Goal: Information Seeking & Learning: Find specific fact

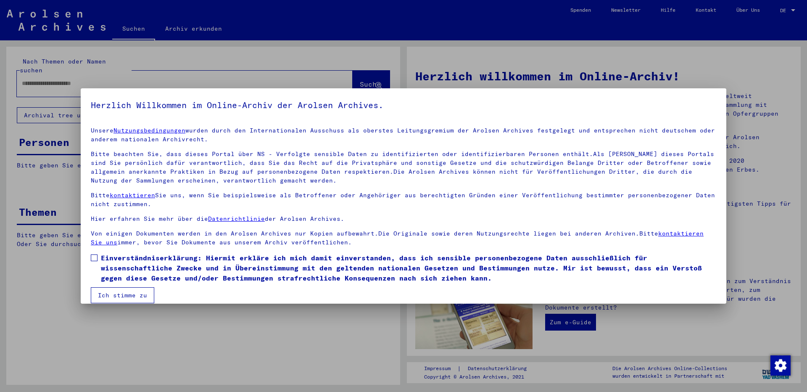
scroll to position [10, 0]
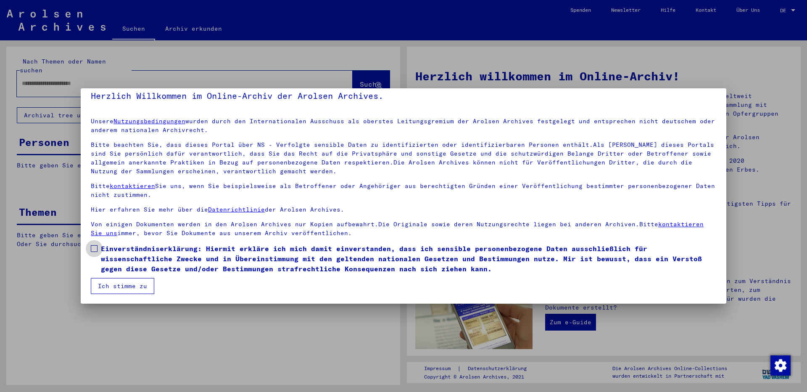
click at [96, 250] on span at bounding box center [94, 248] width 7 height 7
click at [129, 282] on button "Ich stimme zu" at bounding box center [122, 286] width 63 height 16
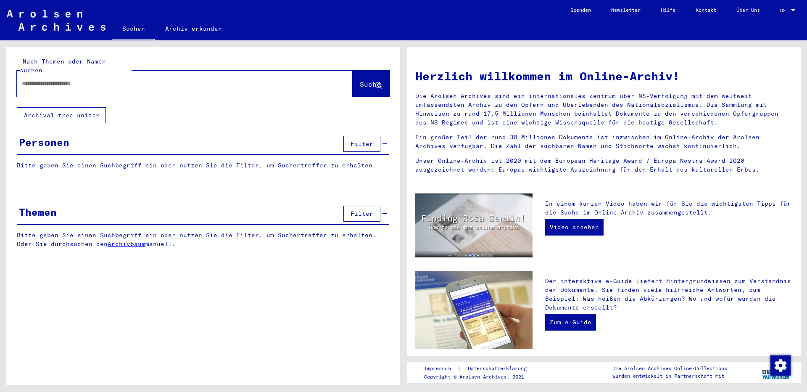
click at [103, 79] on input "text" at bounding box center [175, 83] width 306 height 9
click at [368, 80] on span "Suche" at bounding box center [370, 84] width 21 height 8
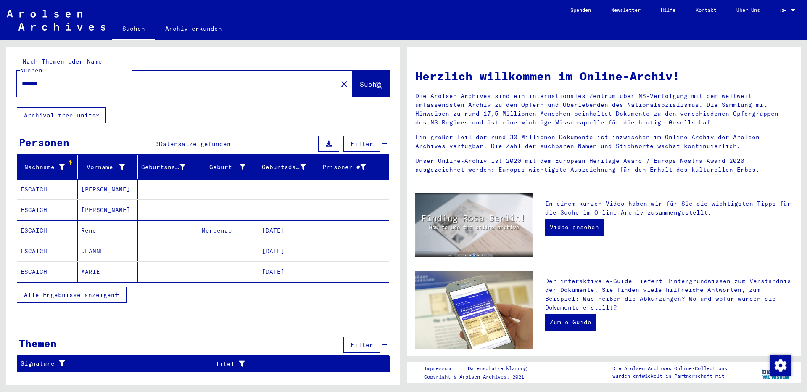
click at [98, 291] on span "Alle Ergebnisse anzeigen" at bounding box center [69, 295] width 91 height 8
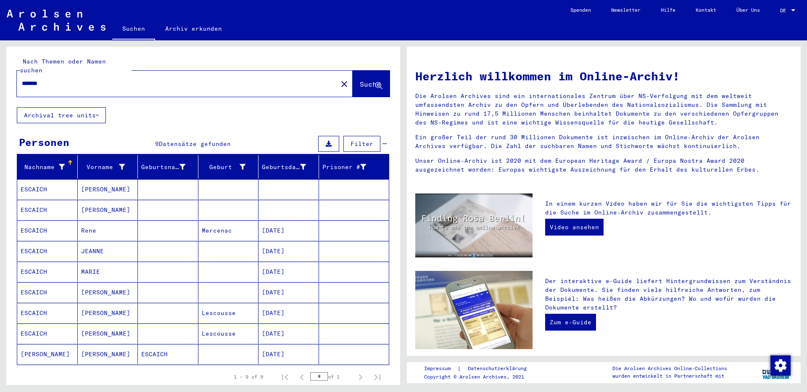
click at [109, 187] on mat-cell "[PERSON_NAME]" at bounding box center [108, 189] width 61 height 20
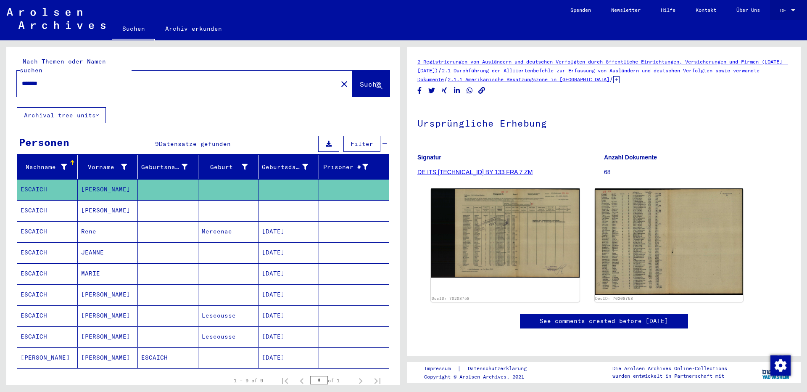
click at [792, 10] on div at bounding box center [793, 10] width 4 height 2
click at [777, 16] on span "English" at bounding box center [772, 15] width 21 height 6
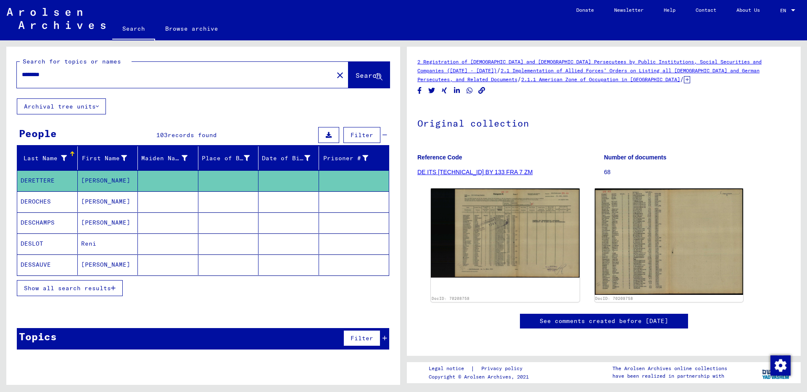
click at [684, 82] on icon at bounding box center [687, 79] width 6 height 7
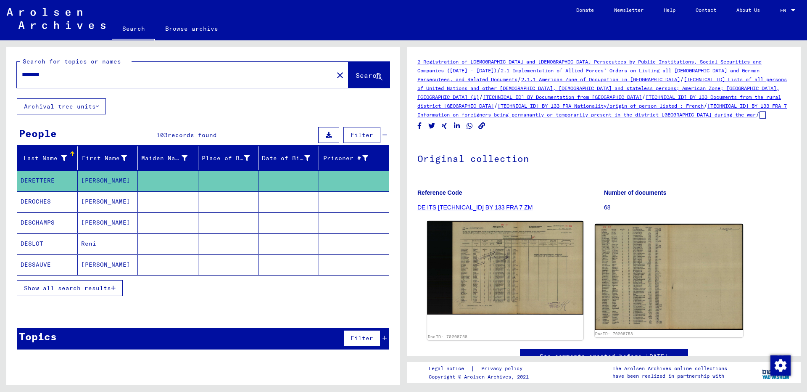
click at [523, 236] on img at bounding box center [505, 268] width 156 height 94
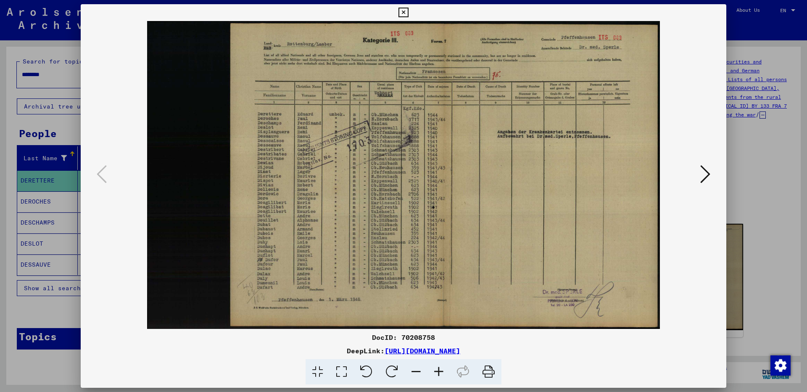
click at [706, 176] on icon at bounding box center [705, 174] width 10 height 20
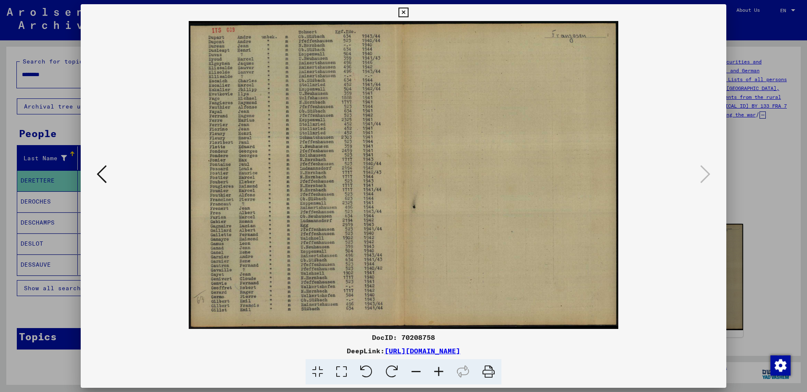
click at [408, 11] on icon at bounding box center [404, 13] width 10 height 10
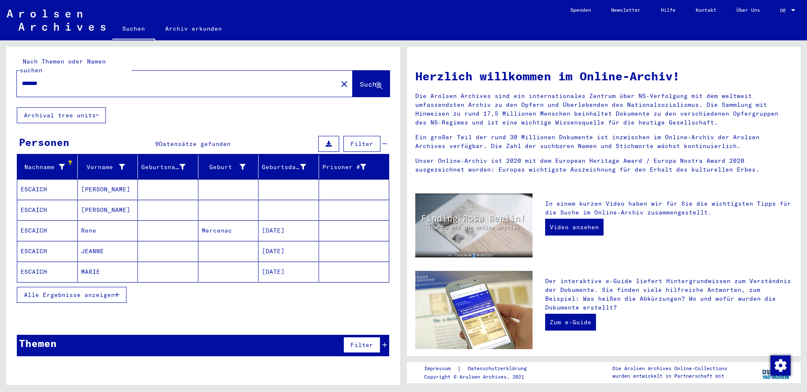
click at [116, 220] on mat-cell "Rene" at bounding box center [108, 230] width 61 height 20
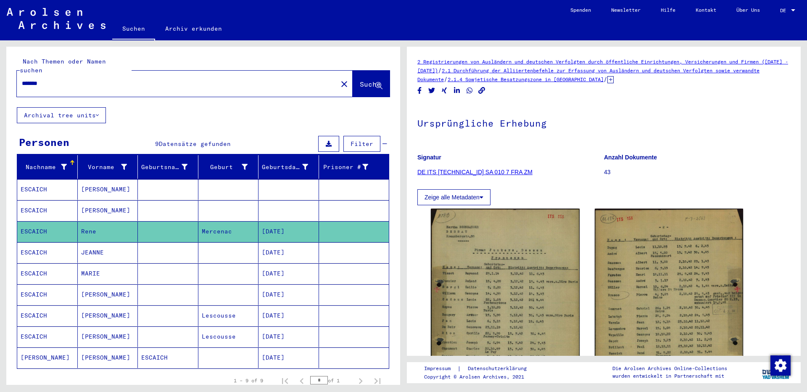
click at [614, 81] on icon at bounding box center [611, 79] width 6 height 7
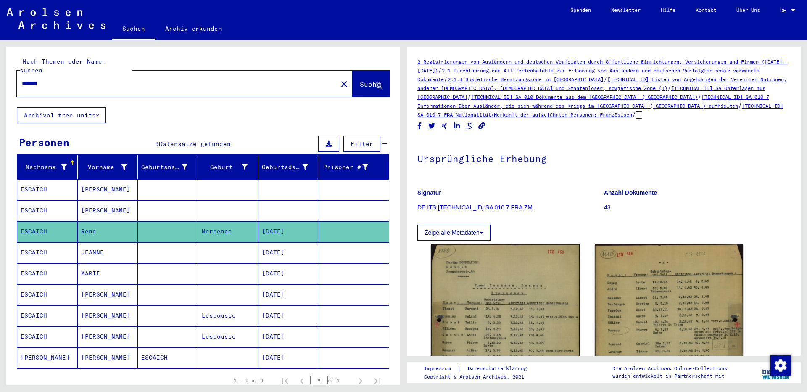
click at [178, 245] on mat-cell at bounding box center [168, 252] width 61 height 21
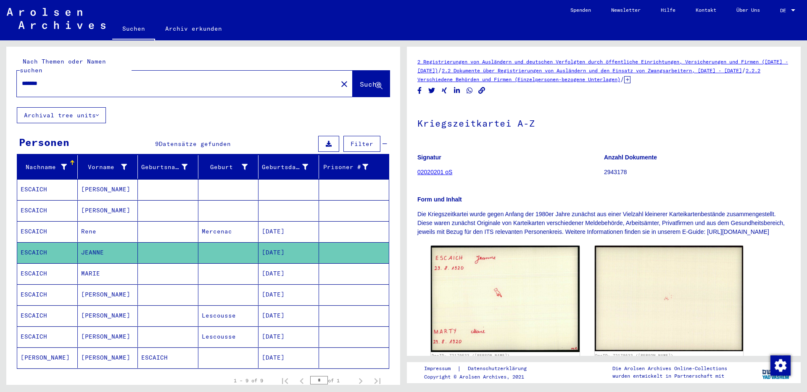
click at [631, 81] on icon at bounding box center [627, 79] width 6 height 7
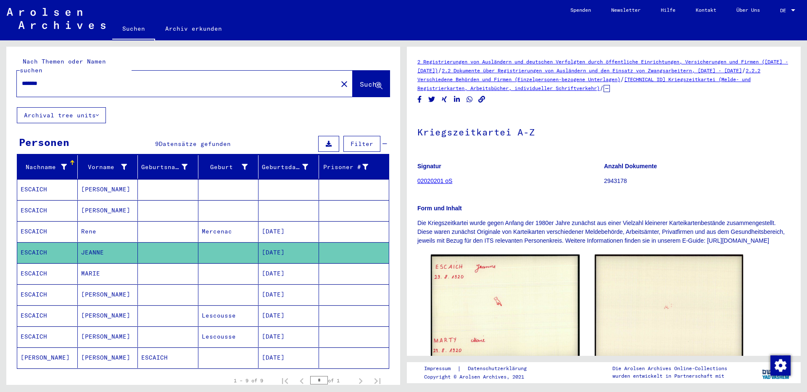
click at [259, 272] on mat-cell "[DATE]" at bounding box center [289, 273] width 61 height 21
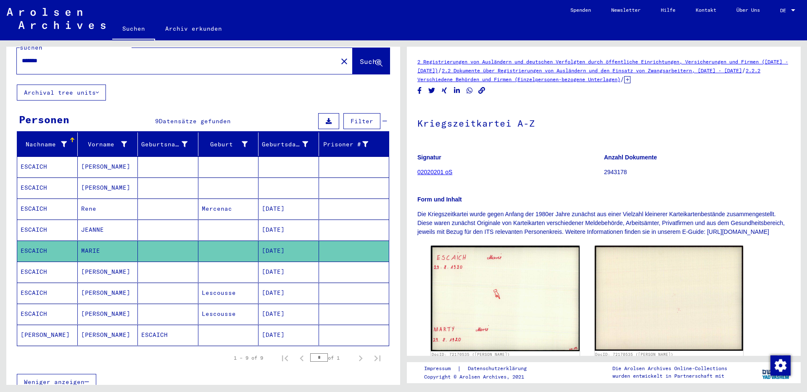
scroll to position [45, 0]
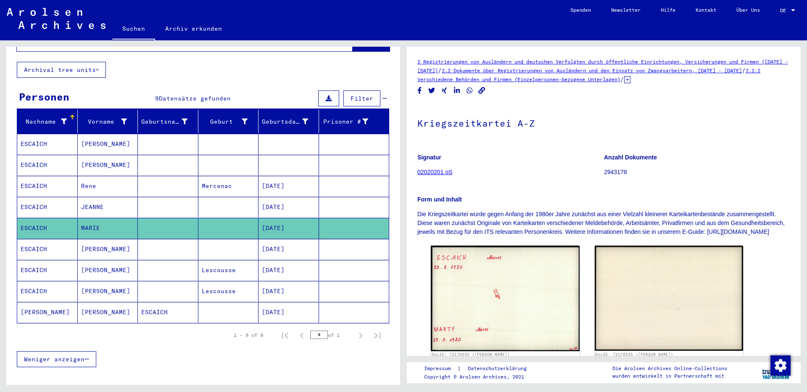
click at [198, 239] on mat-cell at bounding box center [228, 249] width 61 height 21
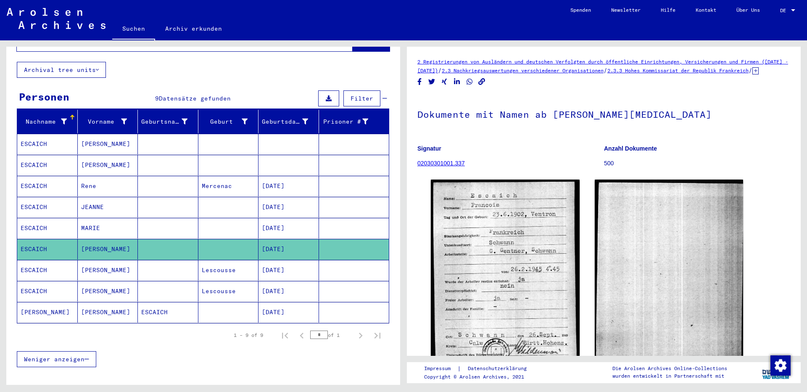
click at [753, 74] on icon at bounding box center [756, 70] width 6 height 7
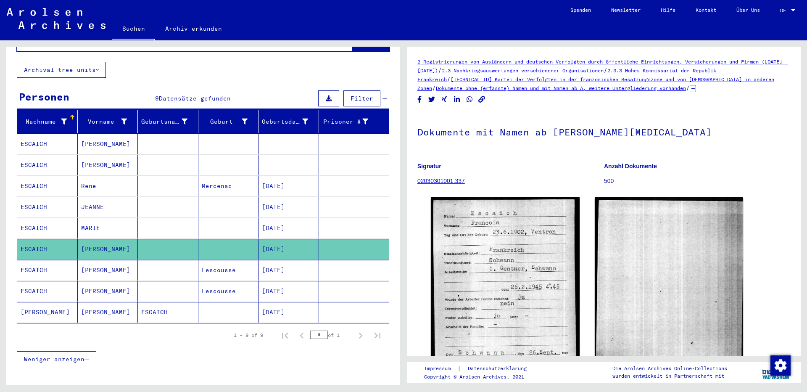
click at [523, 113] on h1 "Dokumente mit Namen ab [PERSON_NAME][MEDICAL_DATA]" at bounding box center [603, 131] width 373 height 37
click at [198, 267] on mat-cell "Lescousse" at bounding box center [228, 270] width 61 height 21
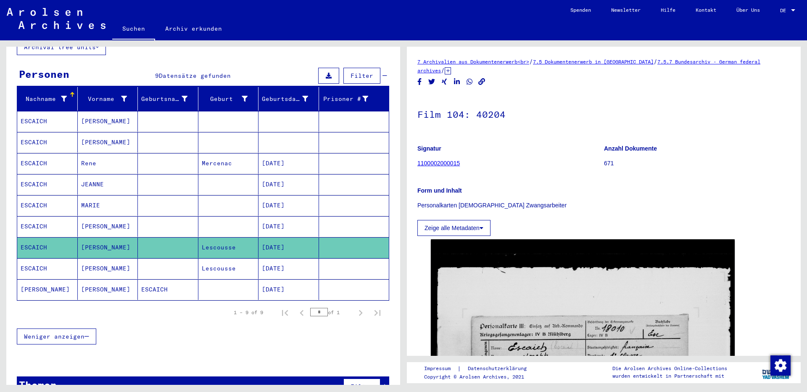
click at [451, 69] on icon at bounding box center [448, 70] width 6 height 7
drag, startPoint x: 807, startPoint y: 81, endPoint x: 801, endPoint y: 90, distance: 11.0
click at [801, 90] on div "7 Archivalien aus Dokumentenerwerb<br> / 7.5 Dokumentenerwerb in [GEOGRAPHIC_DA…" at bounding box center [606, 212] width 404 height 344
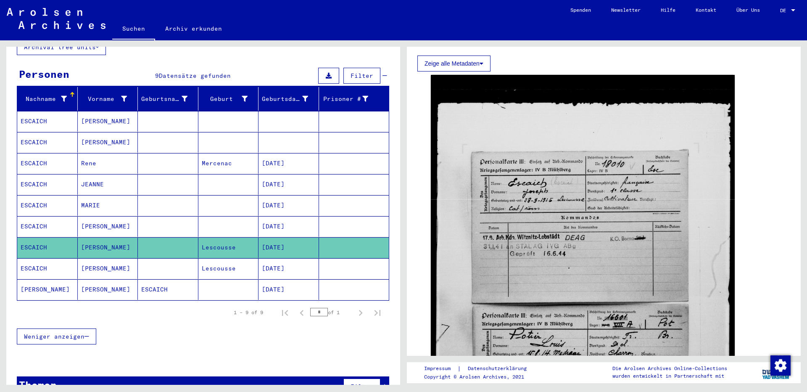
scroll to position [166, 0]
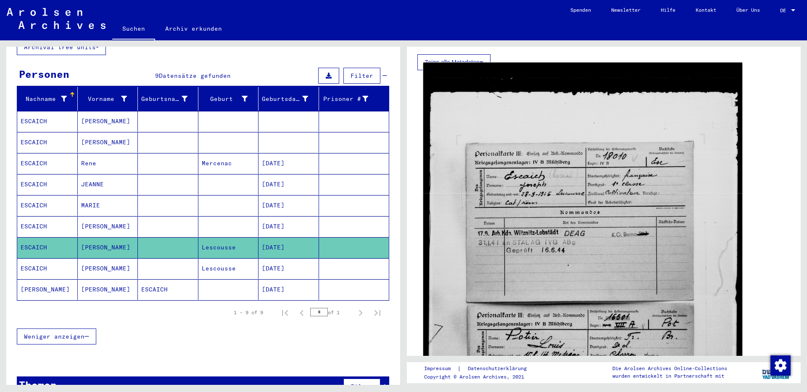
click at [629, 185] on img at bounding box center [582, 292] width 319 height 459
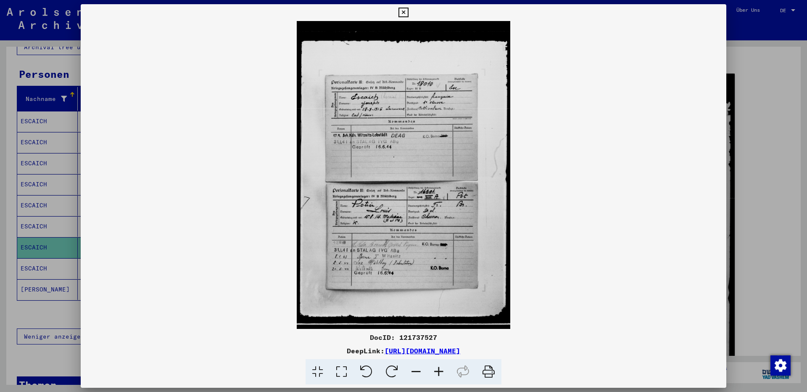
click at [408, 10] on icon at bounding box center [404, 13] width 10 height 10
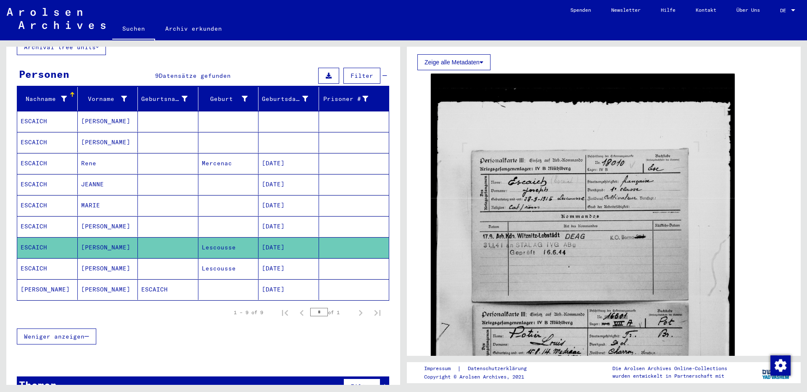
drag, startPoint x: 807, startPoint y: 153, endPoint x: 807, endPoint y: 158, distance: 5.0
click at [807, 158] on div "7 Archivalien aus Dokumentenerwerb<br> / 7.5 Dokumentenerwerb in [GEOGRAPHIC_DA…" at bounding box center [606, 212] width 404 height 344
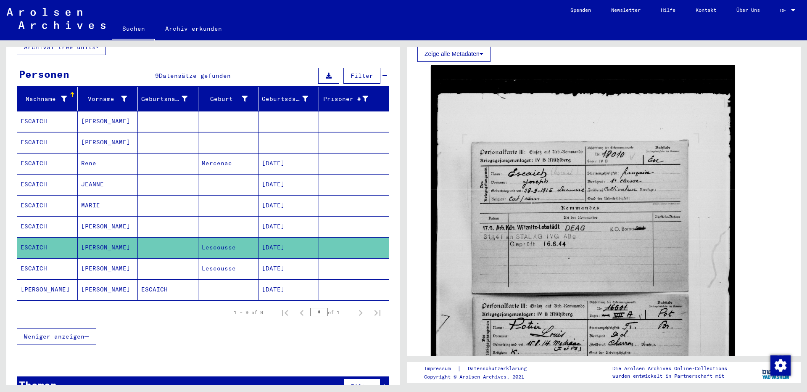
click at [284, 248] on mat-cell "[DATE]" at bounding box center [289, 247] width 61 height 21
click at [289, 258] on mat-cell "[DATE]" at bounding box center [289, 268] width 61 height 21
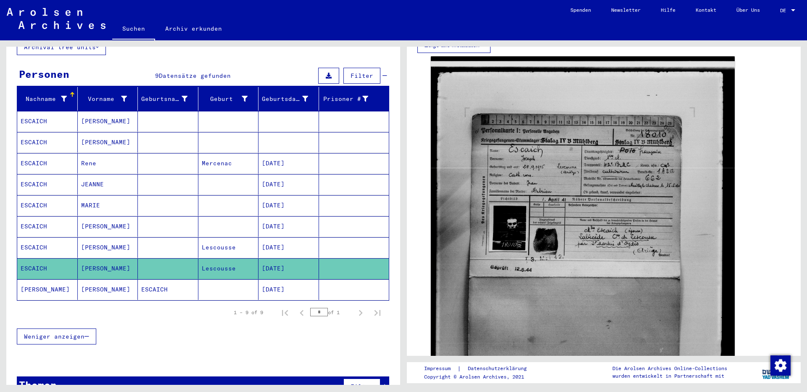
scroll to position [184, 0]
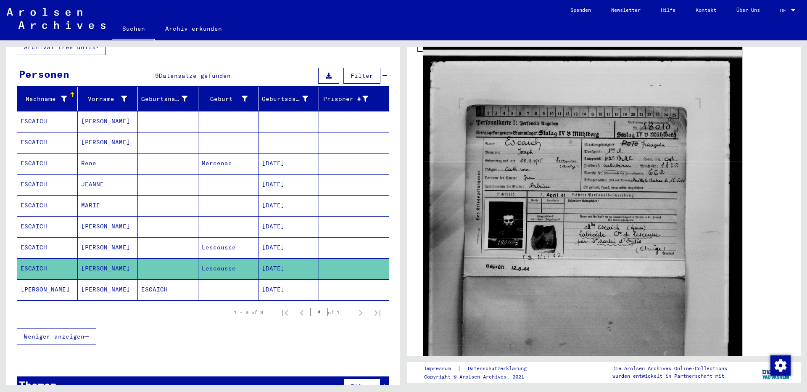
click at [558, 202] on img at bounding box center [582, 259] width 319 height 429
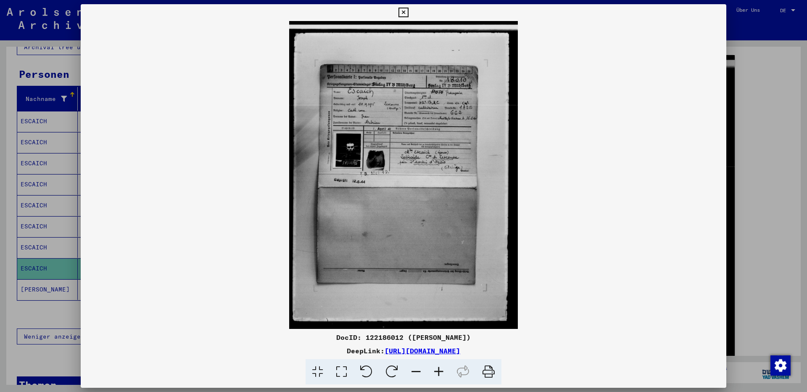
click at [408, 10] on icon at bounding box center [404, 13] width 10 height 10
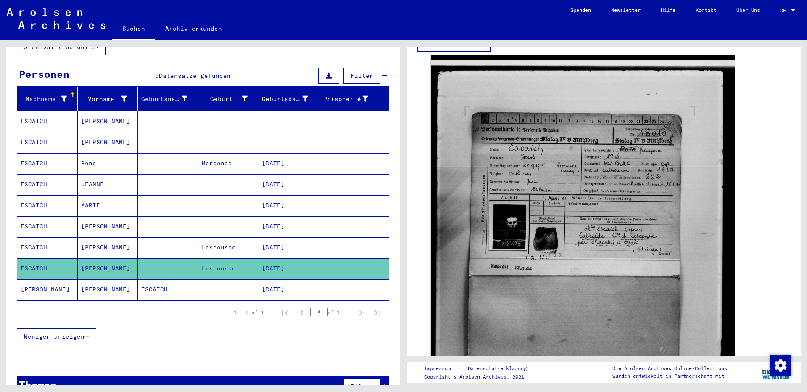
drag, startPoint x: 807, startPoint y: 144, endPoint x: 793, endPoint y: 156, distance: 17.9
click at [793, 156] on div "7 Archivalien aus Dokumentenerwerb<br> / 7.5 Dokumentenerwerb in [GEOGRAPHIC_DA…" at bounding box center [606, 212] width 404 height 344
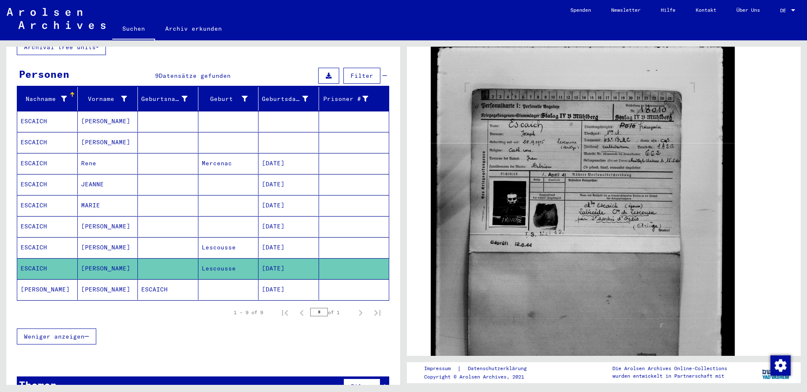
scroll to position [211, 0]
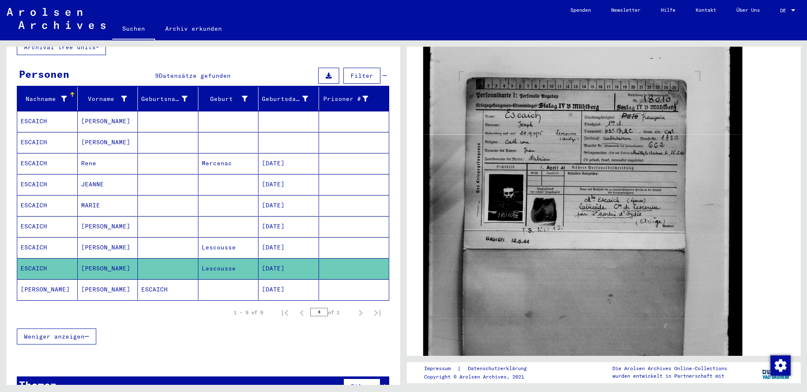
click at [624, 146] on img at bounding box center [582, 232] width 319 height 429
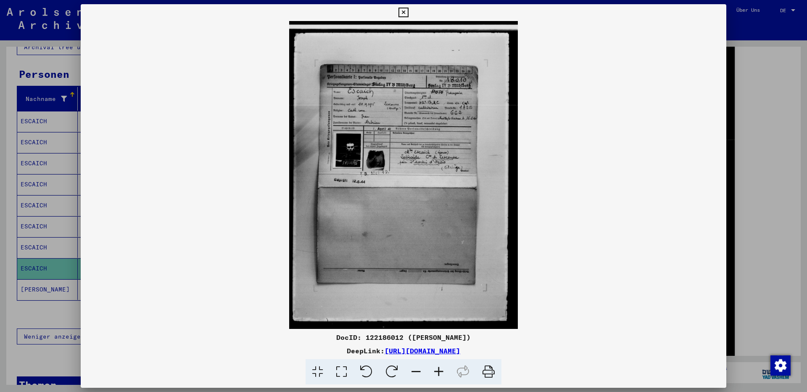
click at [408, 11] on icon at bounding box center [404, 13] width 10 height 10
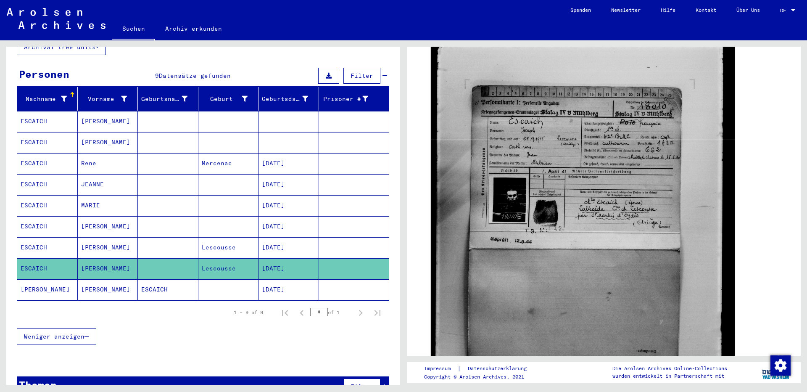
click at [744, 164] on div "DocID: 122186012 ([PERSON_NAME])" at bounding box center [604, 236] width 353 height 423
click at [169, 283] on mat-cell "ESCAICH" at bounding box center [168, 289] width 61 height 21
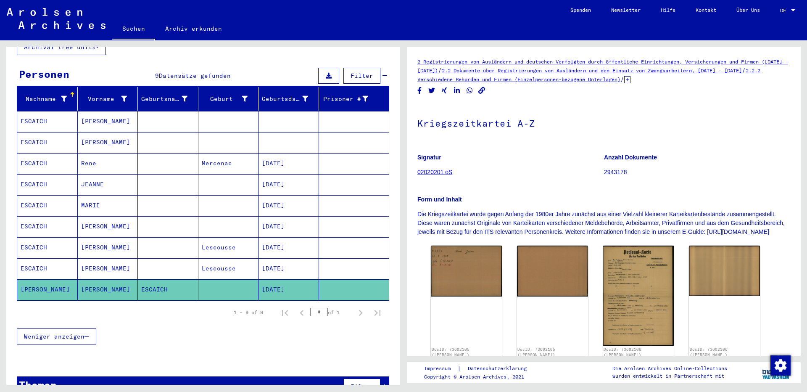
drag, startPoint x: 787, startPoint y: 137, endPoint x: 795, endPoint y: 135, distance: 8.8
click at [795, 135] on div "2 Registrierungen von Ausländern und deutschen Verfolgten durch öffentliche Ein…" at bounding box center [604, 201] width 394 height 309
click at [276, 66] on div "Personen 9 Datensätze gefunden Filter" at bounding box center [203, 76] width 373 height 21
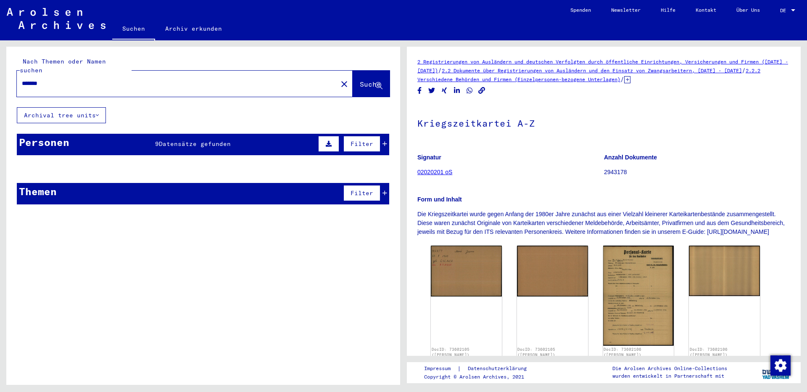
drag, startPoint x: 124, startPoint y: 75, endPoint x: 0, endPoint y: 82, distance: 124.2
click at [22, 82] on input "*******" at bounding box center [177, 83] width 311 height 9
type input "******"
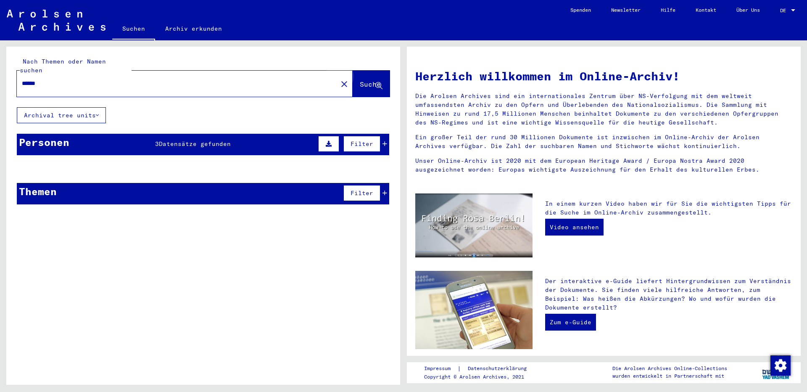
click at [370, 80] on span "Suche" at bounding box center [370, 84] width 21 height 8
click at [199, 134] on div "Personen 3 Datensätze gefunden Filter" at bounding box center [203, 144] width 373 height 21
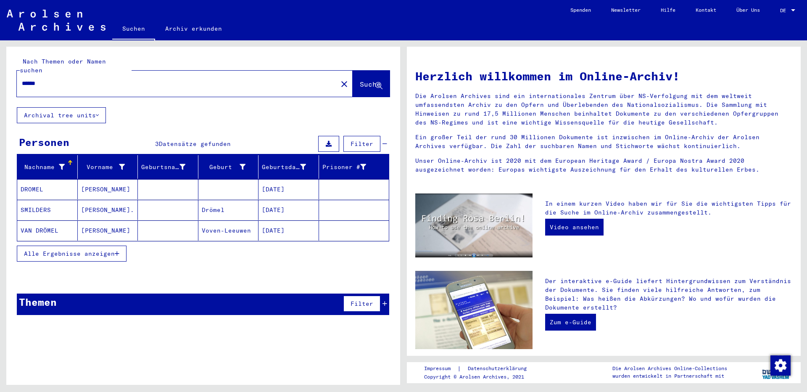
click at [100, 179] on mat-cell "[PERSON_NAME]" at bounding box center [108, 189] width 61 height 20
